Goal: Information Seeking & Learning: Learn about a topic

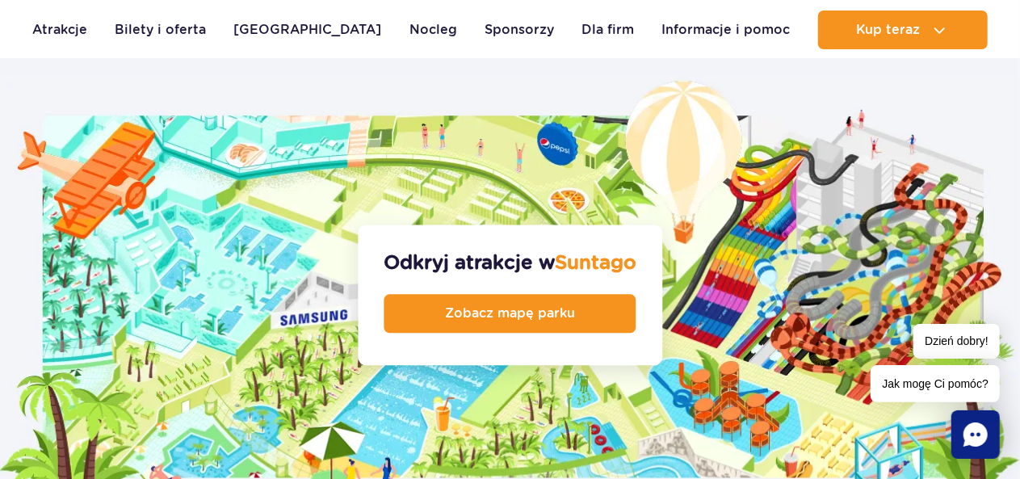
scroll to position [1723, 0]
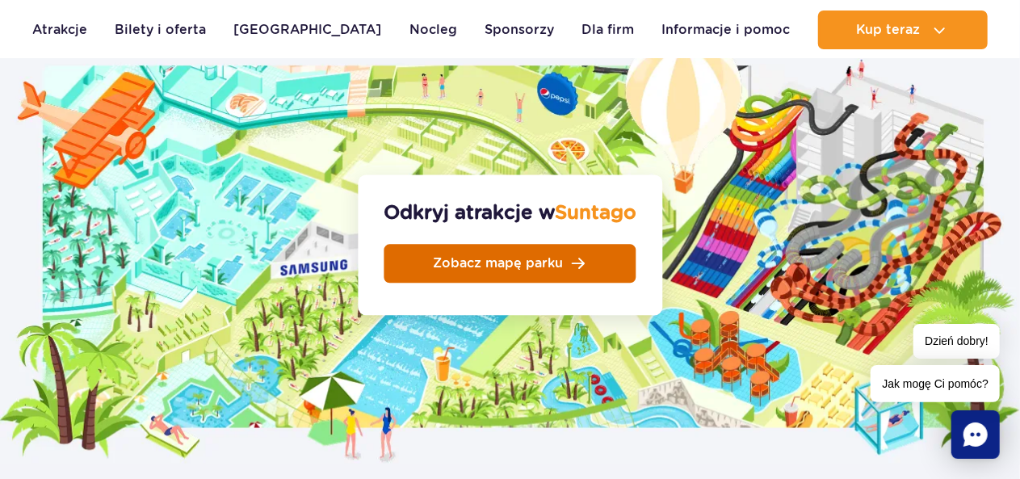
click at [558, 257] on span "Zobacz mapę parku" at bounding box center [498, 263] width 130 height 13
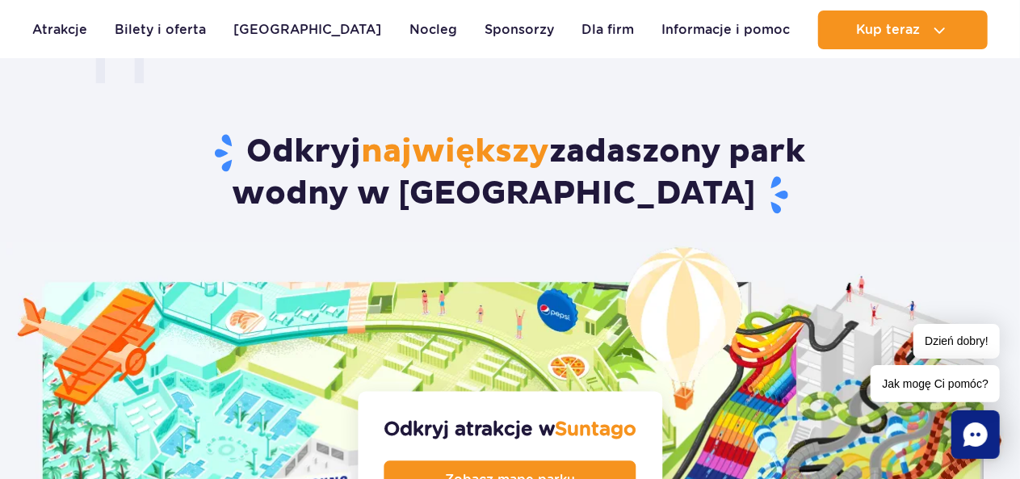
scroll to position [1346, 0]
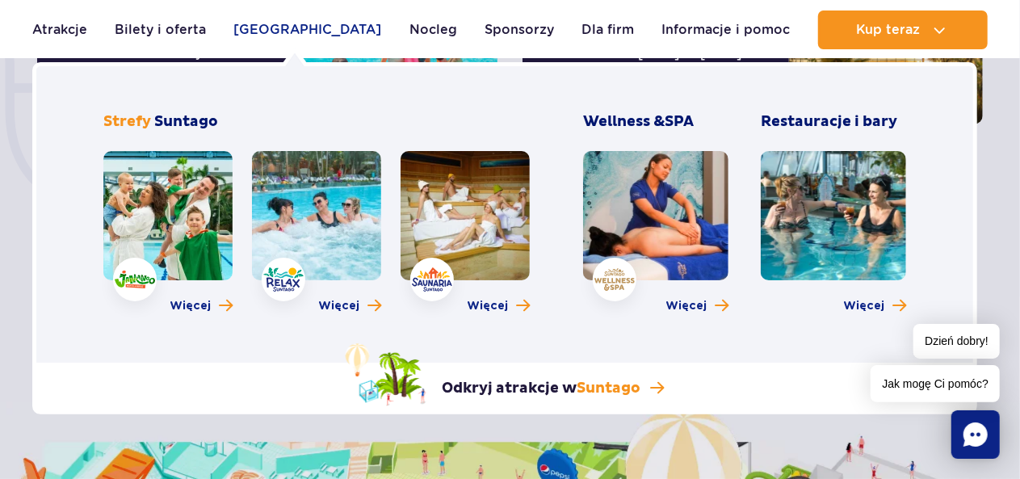
click at [297, 31] on link "[GEOGRAPHIC_DATA]" at bounding box center [308, 29] width 148 height 39
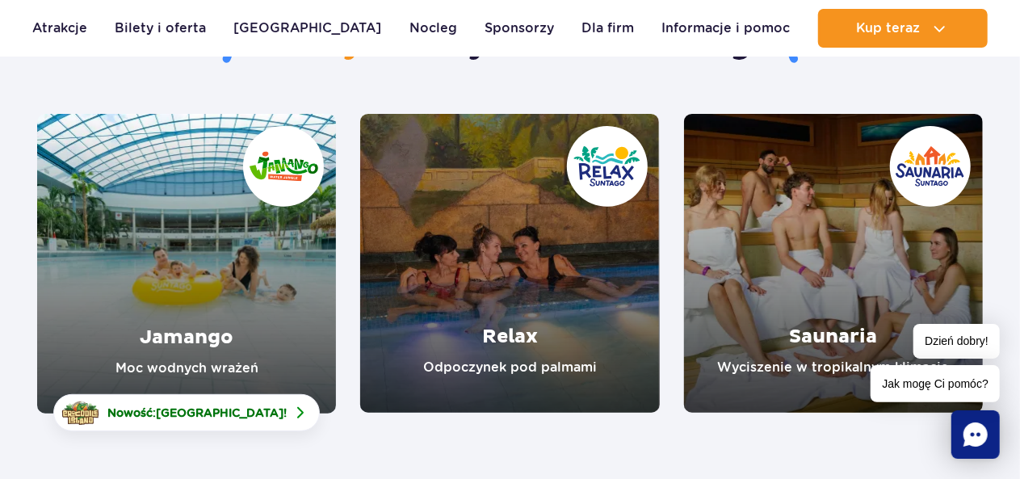
scroll to position [215, 0]
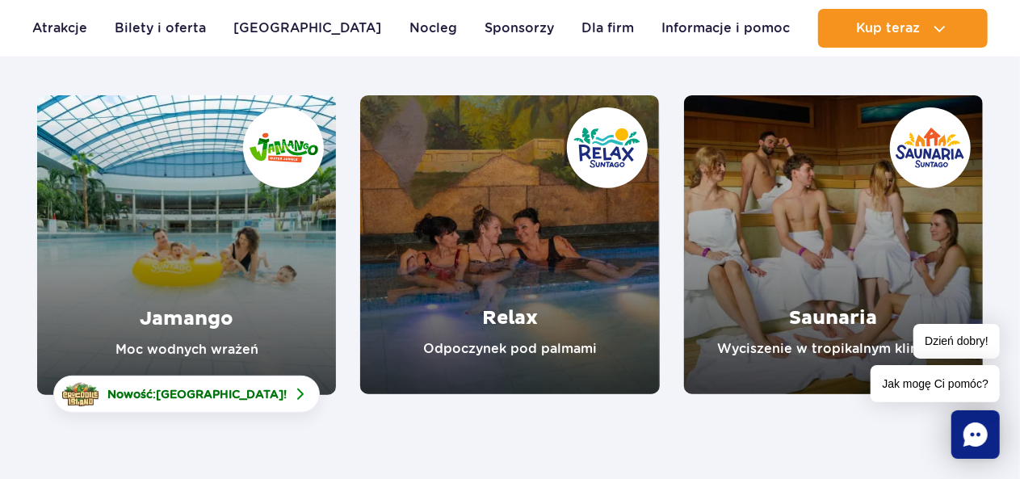
click at [830, 323] on link "Saunaria" at bounding box center [833, 244] width 299 height 299
click at [515, 346] on link "Relax" at bounding box center [509, 244] width 299 height 299
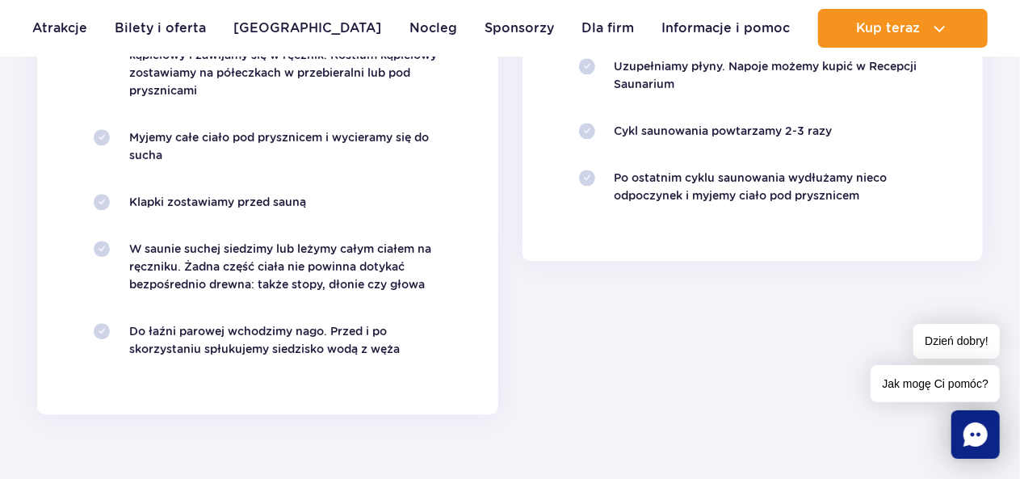
scroll to position [1884, 0]
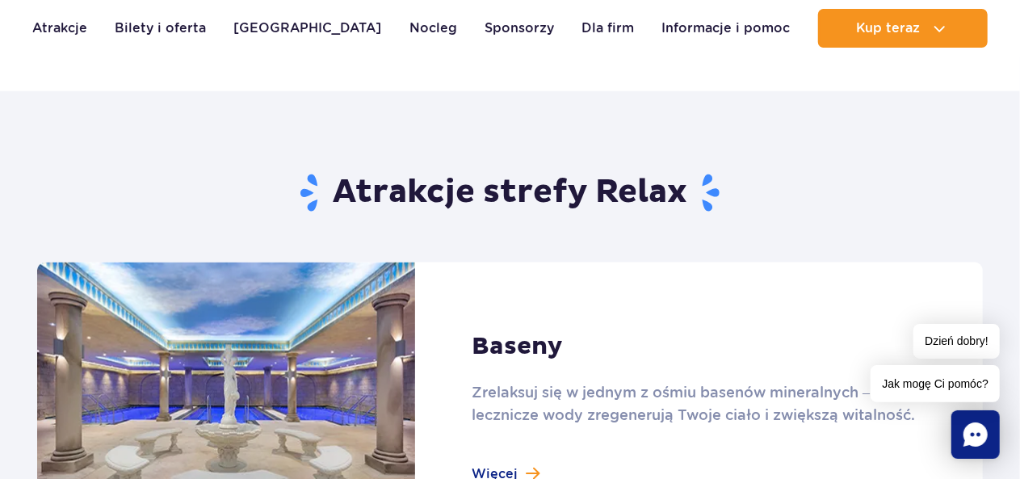
scroll to position [1023, 0]
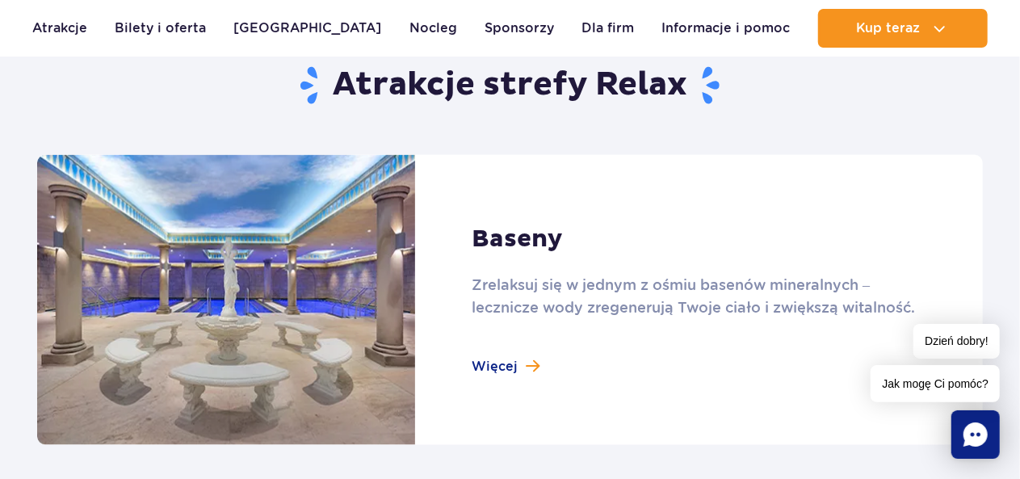
click at [499, 366] on link at bounding box center [510, 300] width 946 height 290
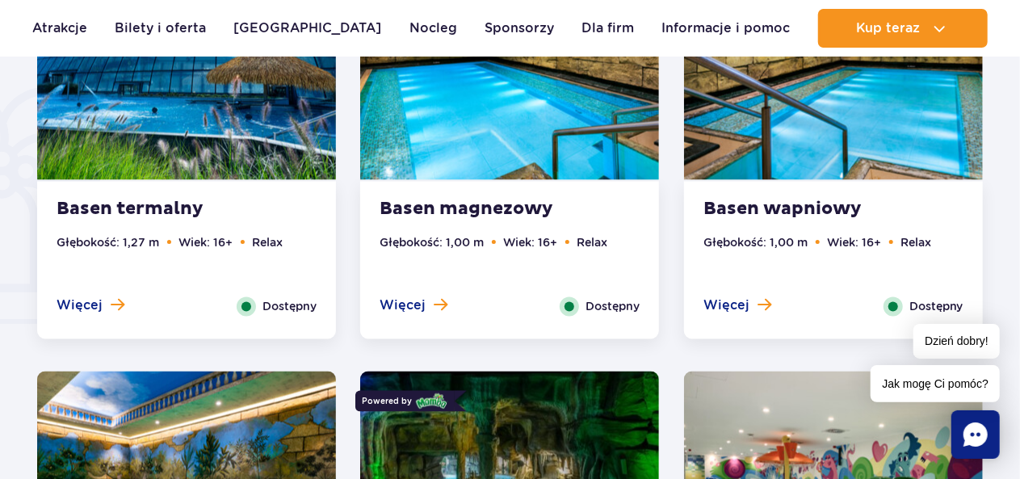
scroll to position [1238, 0]
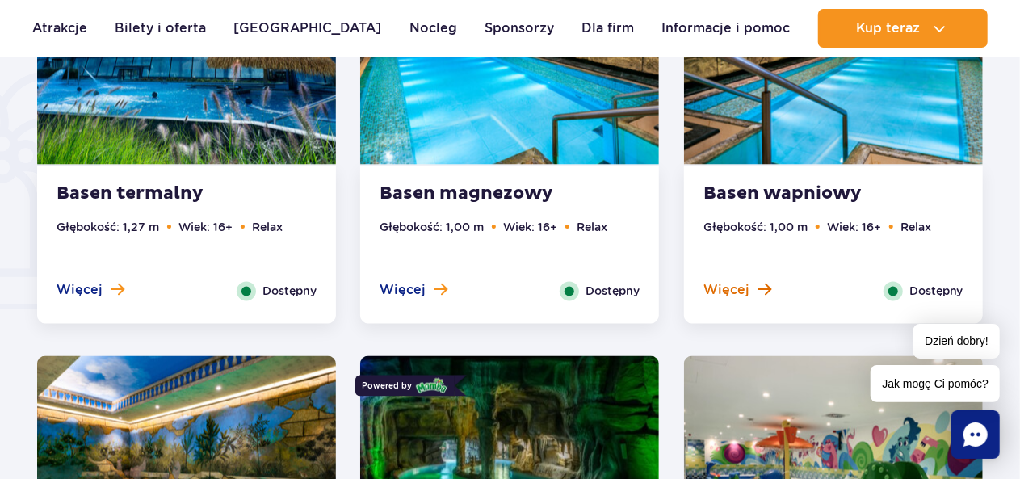
click at [730, 284] on span "Więcej" at bounding box center [726, 291] width 46 height 18
click at [0, 0] on span "Zamknij" at bounding box center [0, 0] width 0 height 0
click at [730, 284] on span "Więcej" at bounding box center [726, 291] width 46 height 18
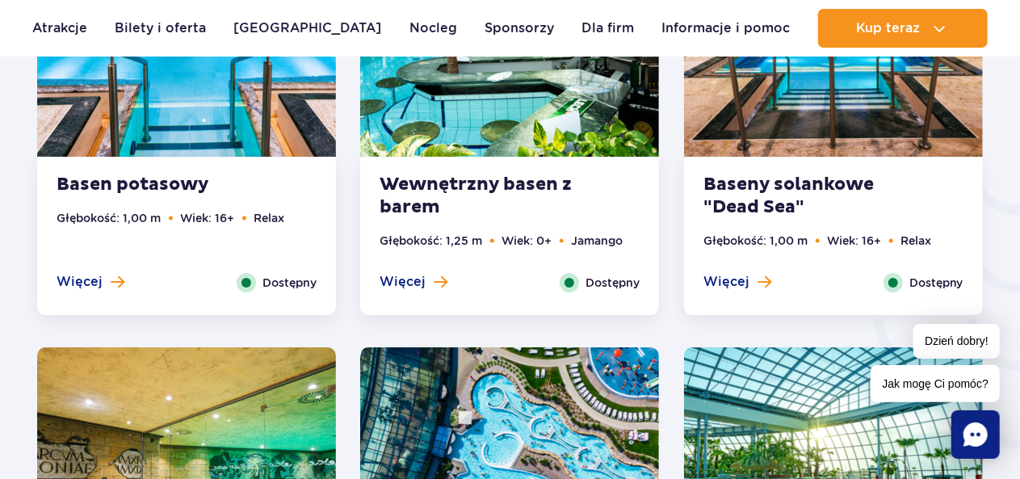
scroll to position [2631, 0]
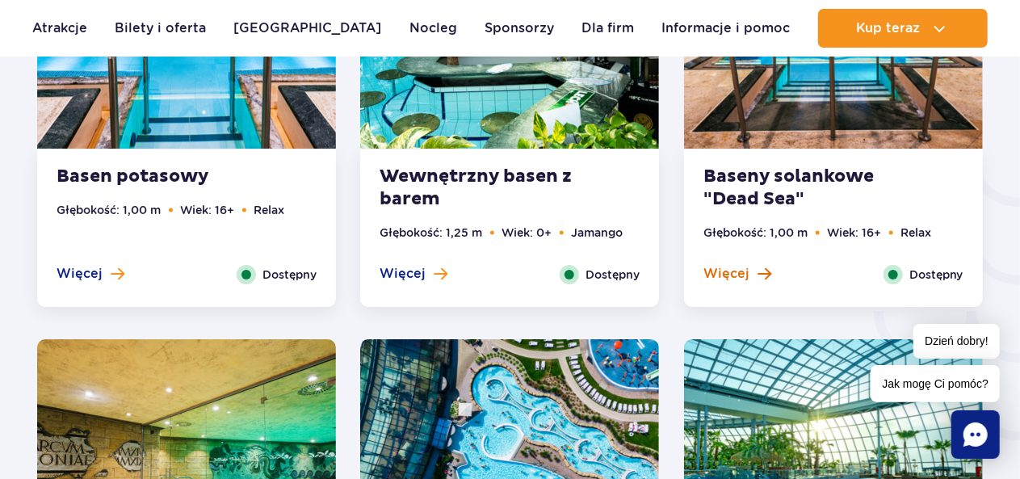
click at [724, 279] on span "Więcej" at bounding box center [726, 274] width 46 height 18
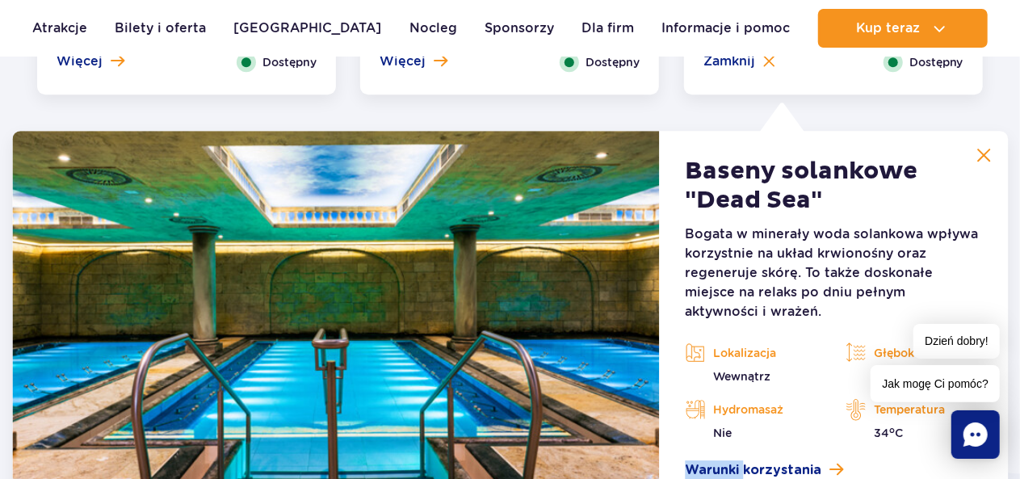
scroll to position [2335, 0]
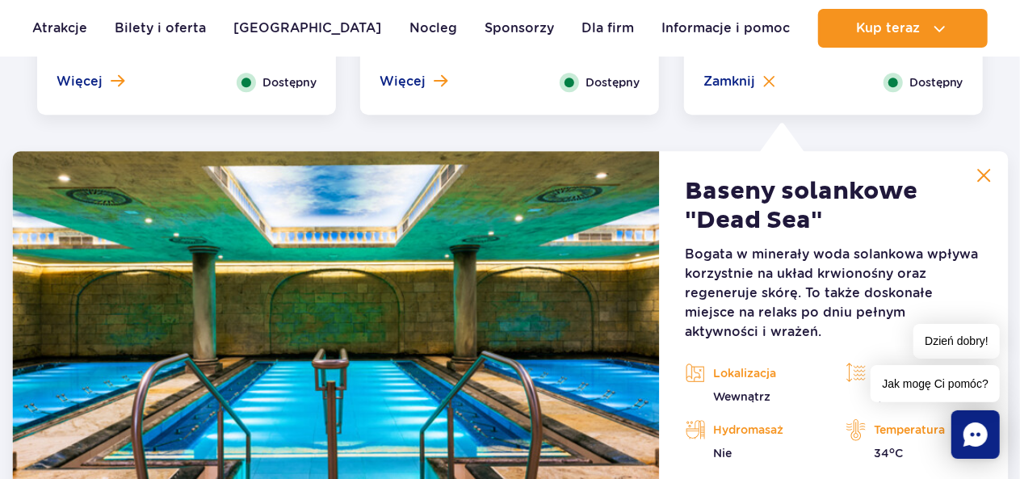
click at [672, 315] on article "Baseny solankowe "Dead Sea" Bogata w minerały woda solankowa wpływa korzystnie …" at bounding box center [833, 377] width 349 height 452
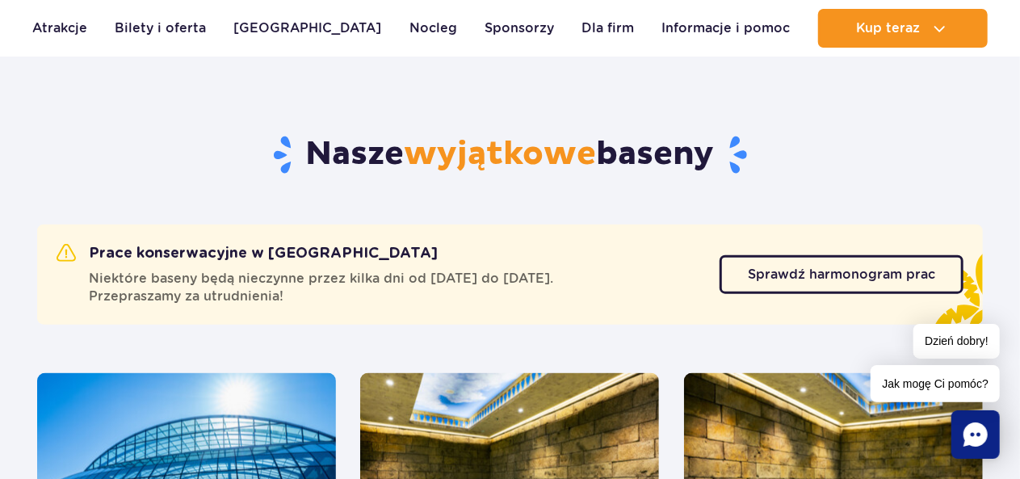
scroll to position [827, 0]
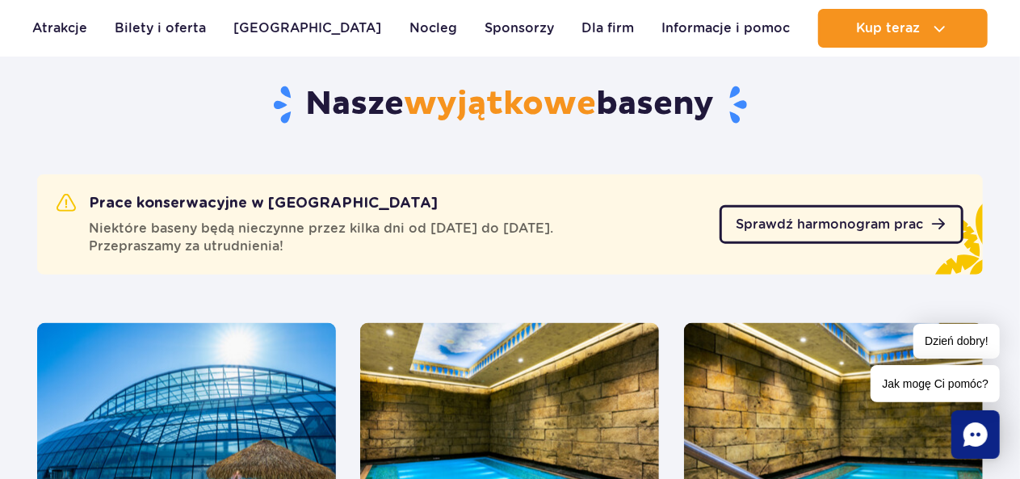
click at [801, 222] on span "Sprawdź harmonogram prac" at bounding box center [829, 224] width 187 height 13
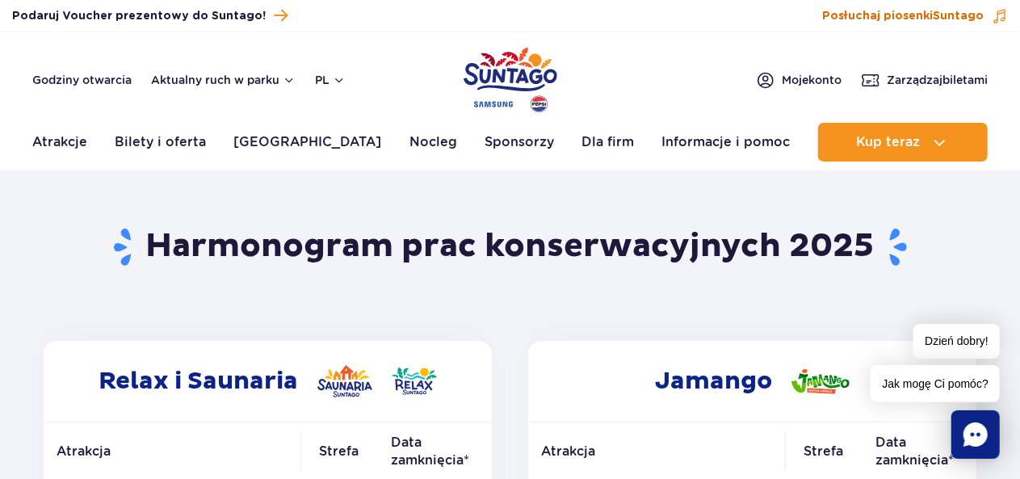
click at [960, 16] on span "Suntago" at bounding box center [958, 15] width 51 height 11
click at [0, 0] on div "Posłuchaj piosenki na: YouTube Spotify Apple Music" at bounding box center [0, 0] width 0 height 0
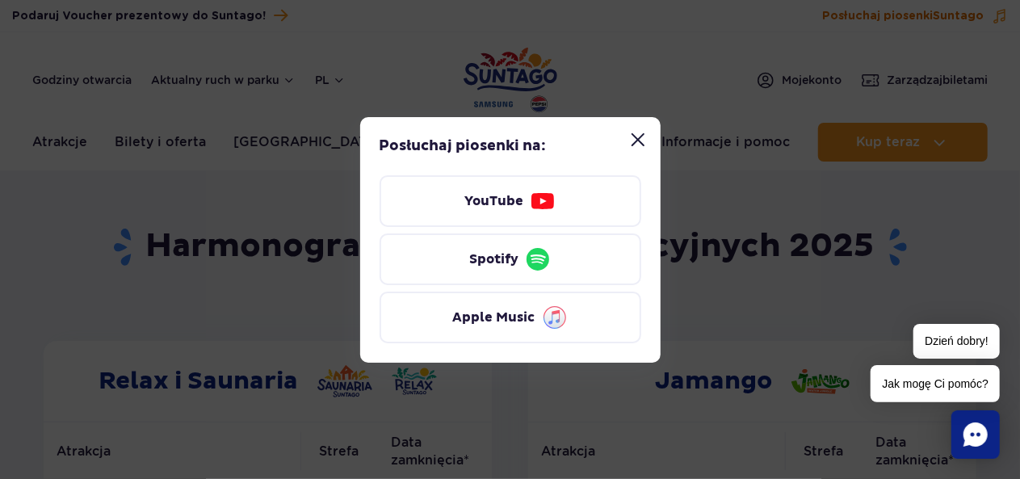
click at [960, 16] on div "Posłuchaj piosenki na: YouTube Spotify Apple Music" at bounding box center [510, 239] width 1020 height 479
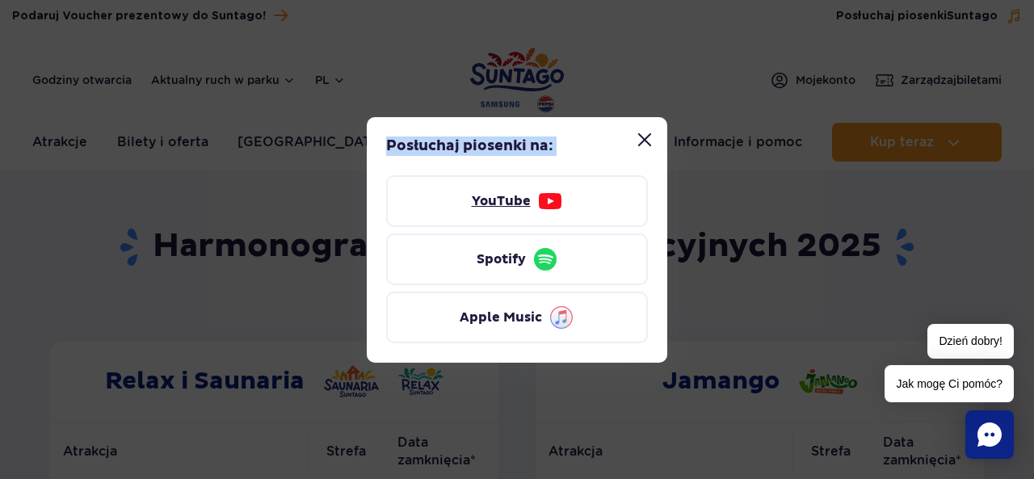
click at [527, 203] on link "YouTube" at bounding box center [517, 201] width 262 height 52
click at [649, 145] on button "Zamknij modal “Posłuchaj piosenki Suntago”" at bounding box center [644, 140] width 32 height 32
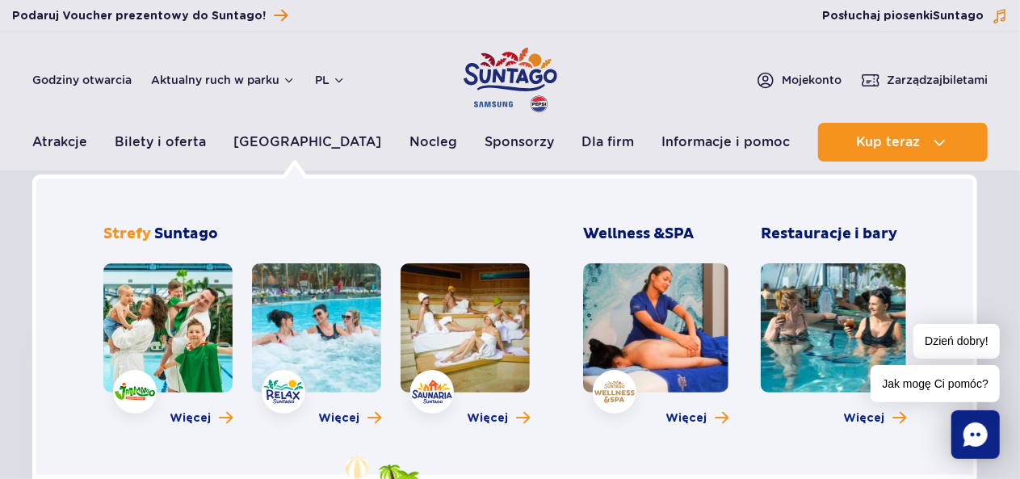
click at [480, 338] on link at bounding box center [465, 327] width 129 height 129
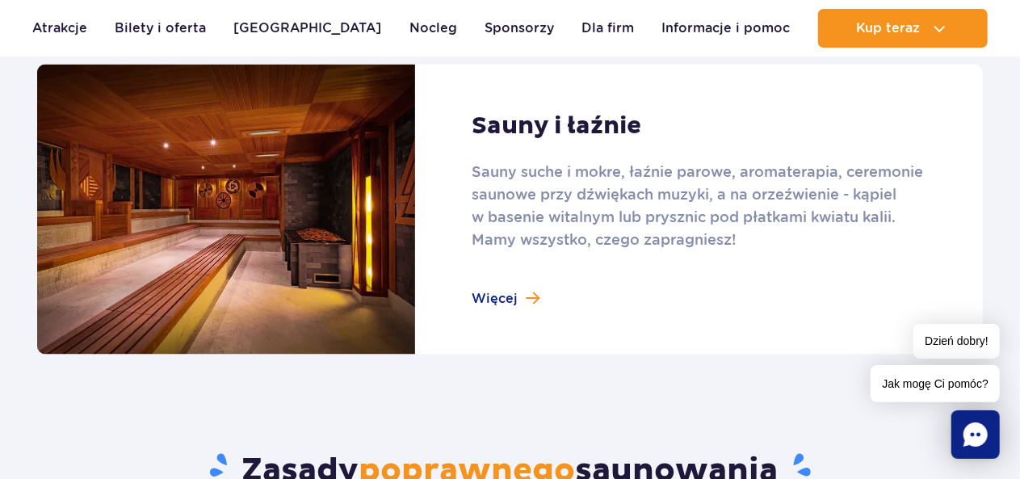
scroll to position [1077, 0]
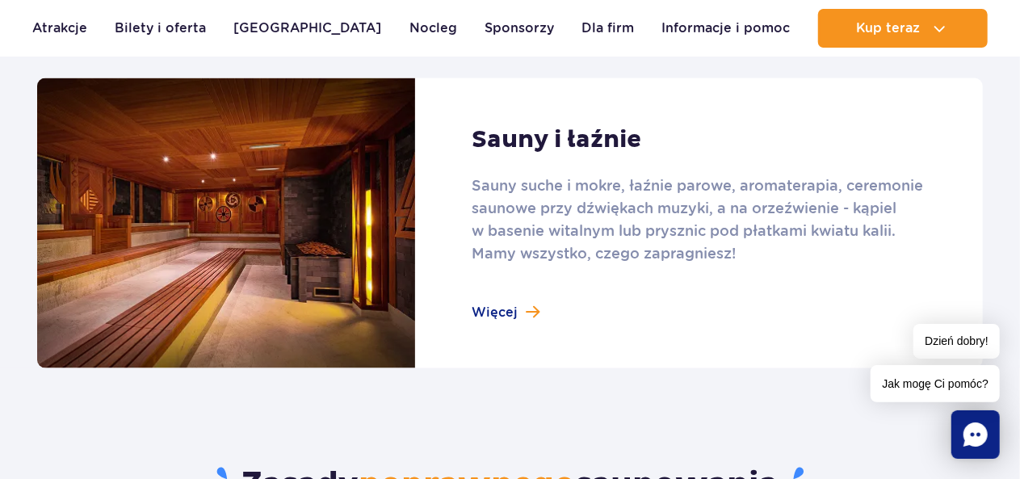
click at [493, 308] on link at bounding box center [510, 223] width 946 height 290
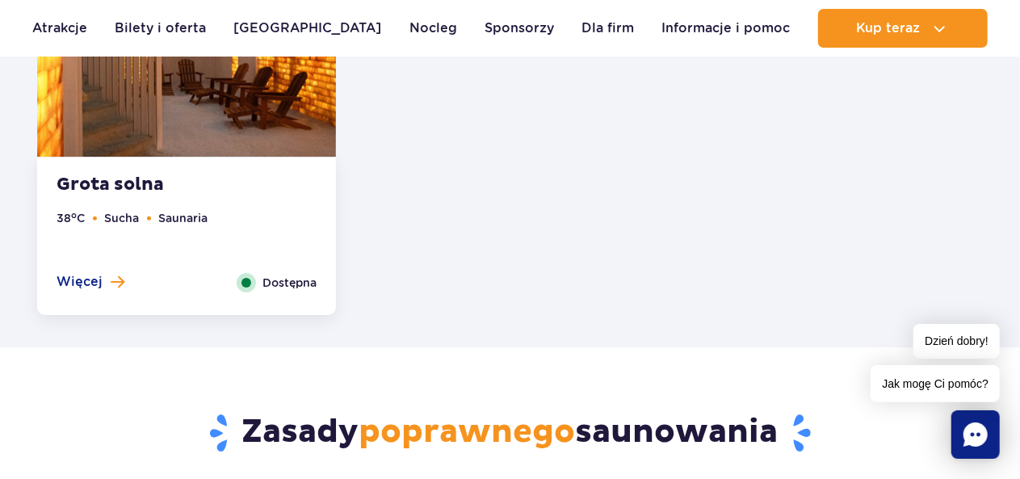
scroll to position [2423, 0]
